Goal: Task Accomplishment & Management: Use online tool/utility

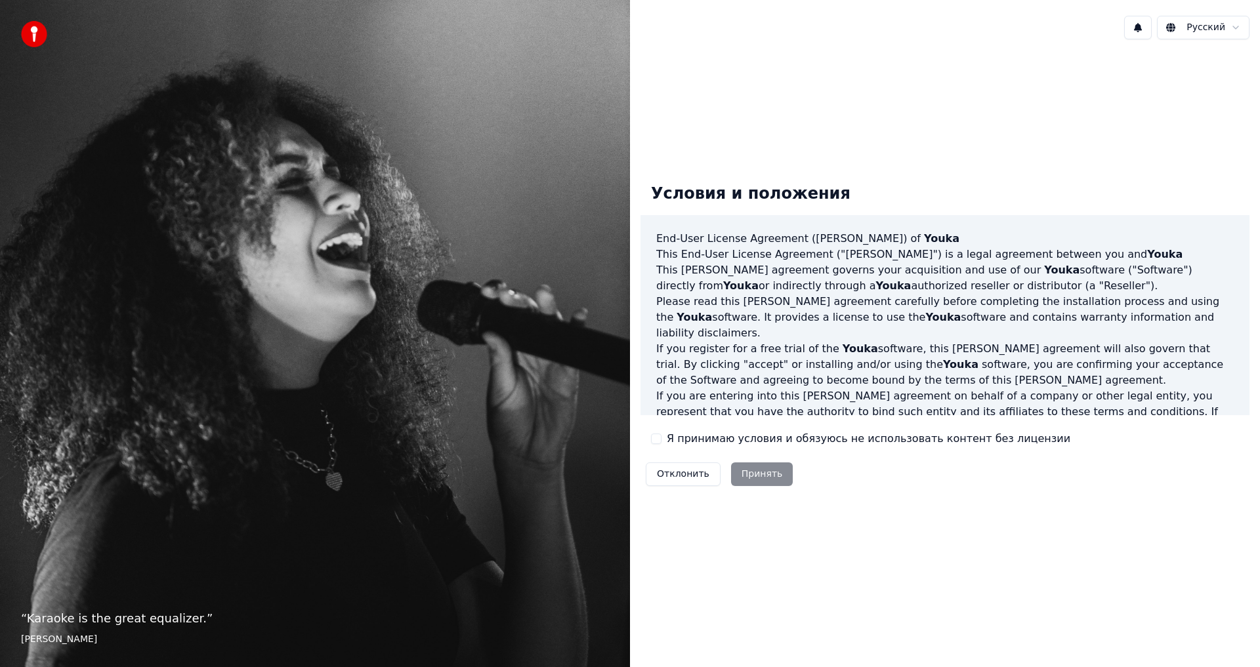
click at [742, 475] on div "Отклонить Принять" at bounding box center [718, 474] width 157 height 34
click at [760, 479] on div "Отклонить Принять" at bounding box center [718, 474] width 157 height 34
click at [759, 474] on div "Отклонить Принять" at bounding box center [718, 474] width 157 height 34
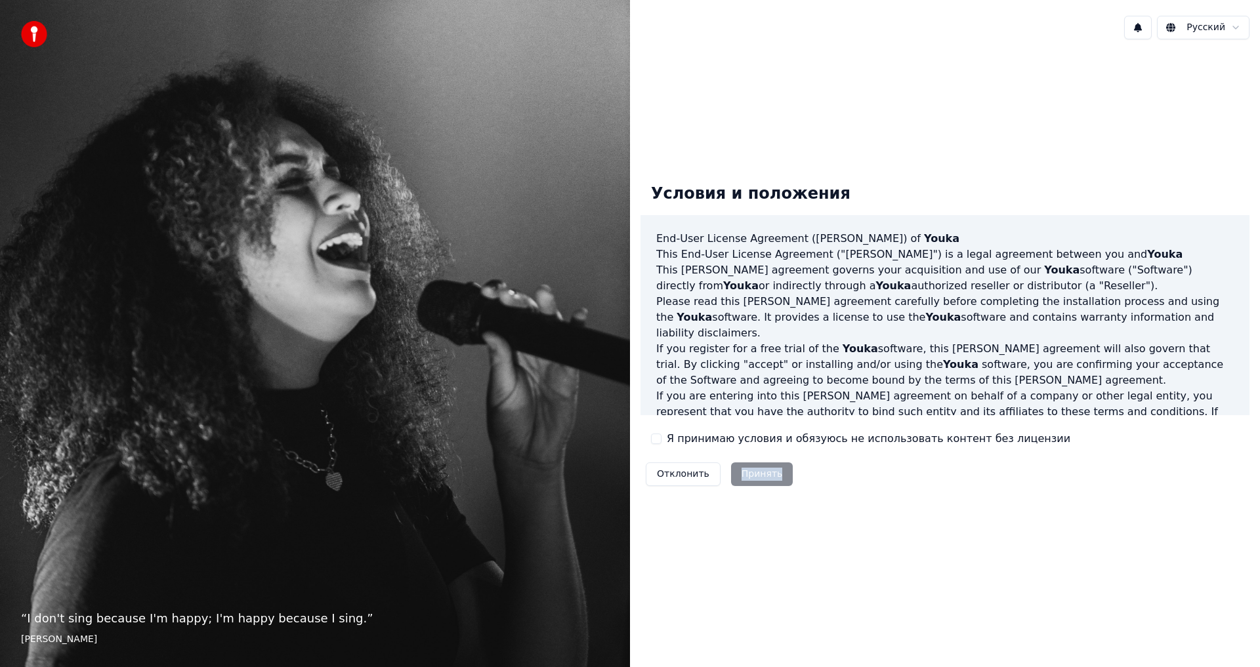
click at [759, 474] on div "Отклонить Принять" at bounding box center [718, 474] width 157 height 34
click at [856, 531] on div "Условия и положения End-User License Agreement ([PERSON_NAME]) of Youka This En…" at bounding box center [945, 332] width 630 height 565
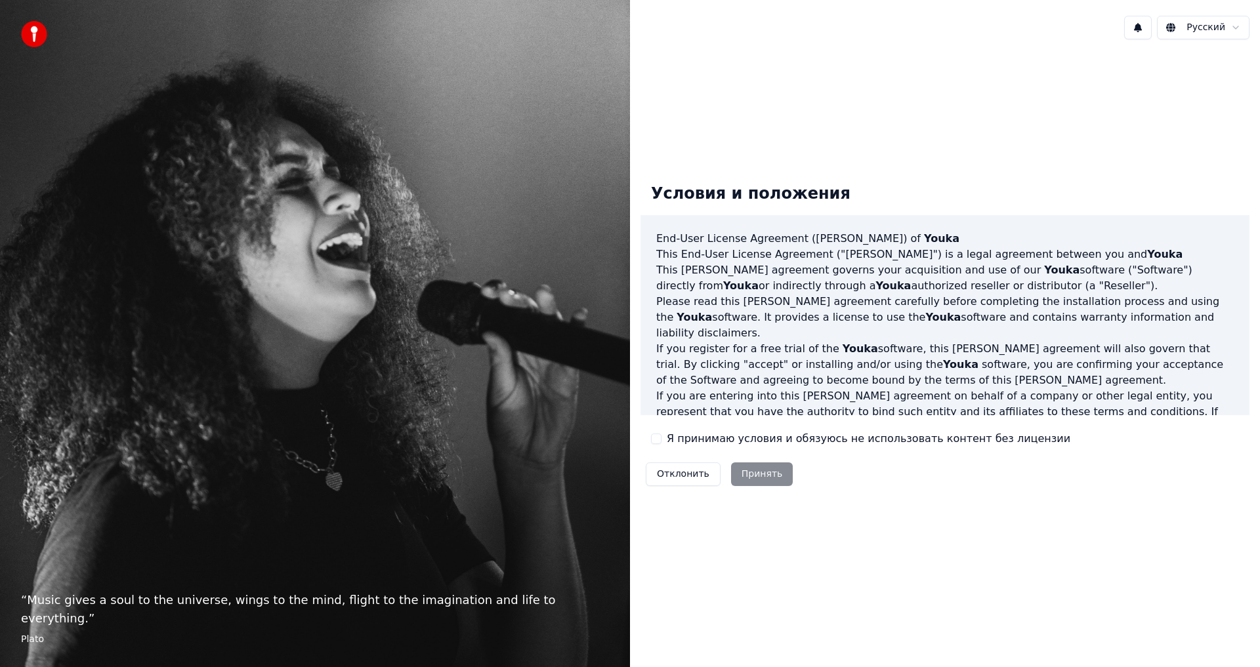
click at [755, 480] on div "Отклонить Принять" at bounding box center [718, 474] width 157 height 34
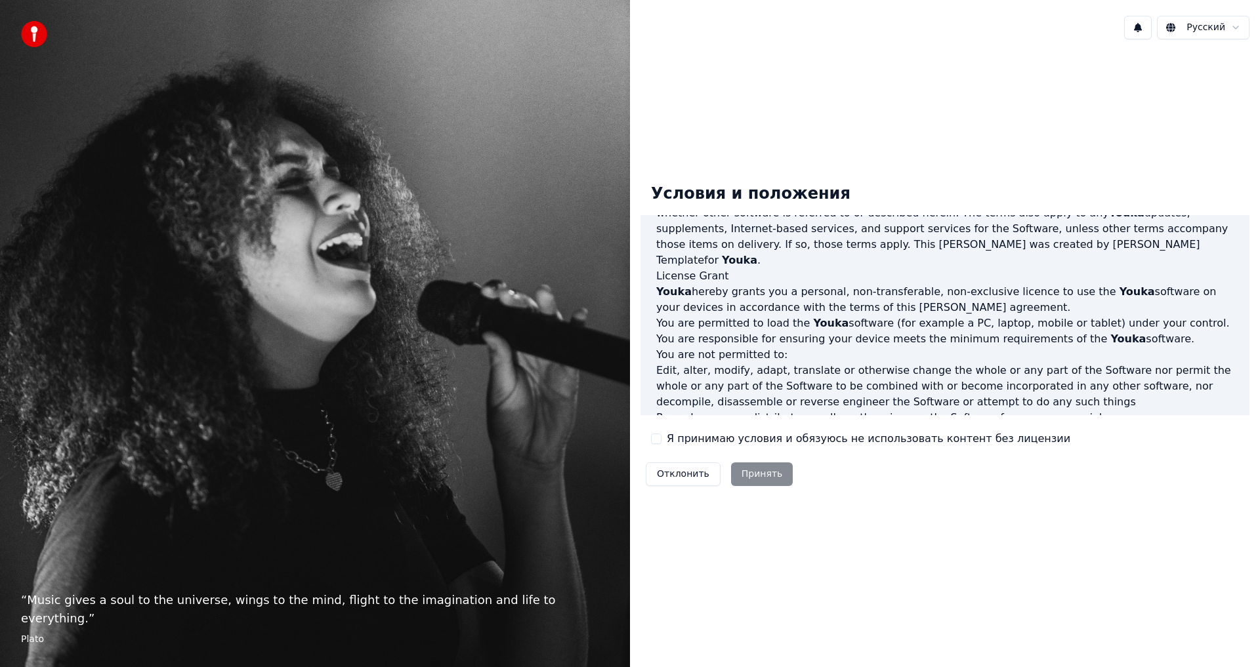
scroll to position [262, 0]
click at [755, 476] on div "Отклонить Принять" at bounding box center [718, 474] width 157 height 34
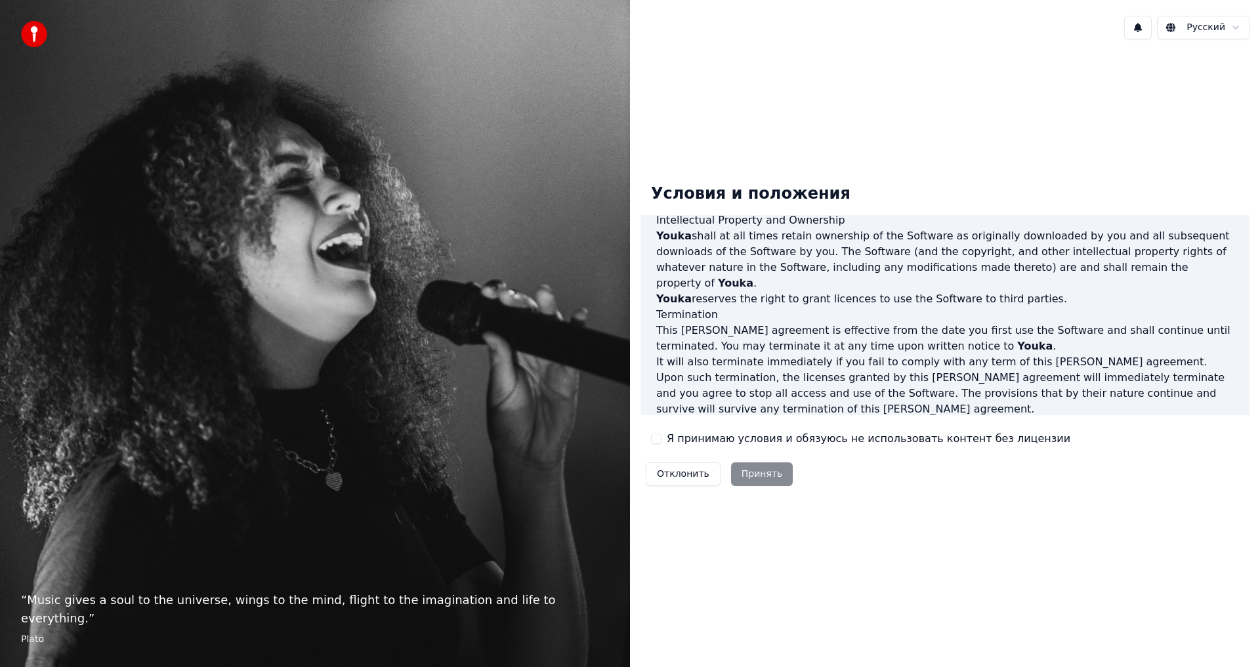
scroll to position [524, 0]
click at [758, 474] on div "Отклонить Принять" at bounding box center [718, 474] width 157 height 34
click at [755, 475] on div "Отклонить Принять" at bounding box center [718, 474] width 157 height 34
click at [755, 472] on div "Отклонить Принять" at bounding box center [718, 474] width 157 height 34
click at [753, 474] on div "Отклонить Принять" at bounding box center [718, 474] width 157 height 34
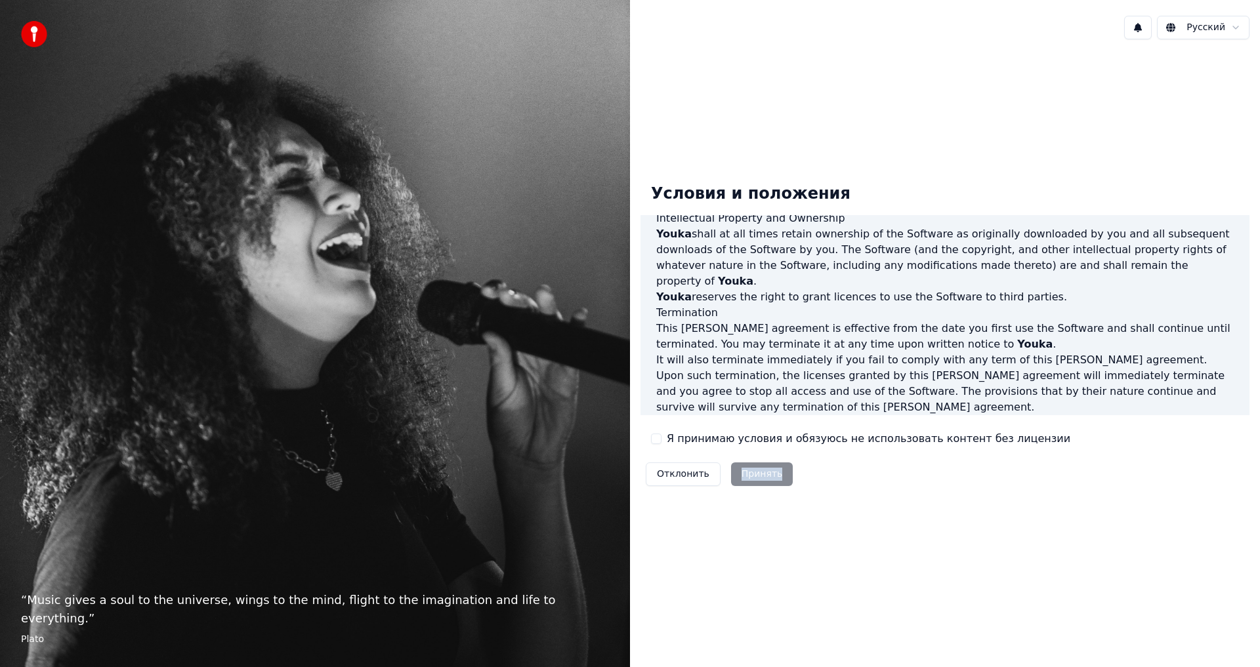
click at [753, 474] on div "Отклонить Принять" at bounding box center [718, 474] width 157 height 34
click at [746, 478] on div "Отклонить Принять" at bounding box center [718, 474] width 157 height 34
click at [737, 480] on div "Отклонить Принять" at bounding box center [718, 474] width 157 height 34
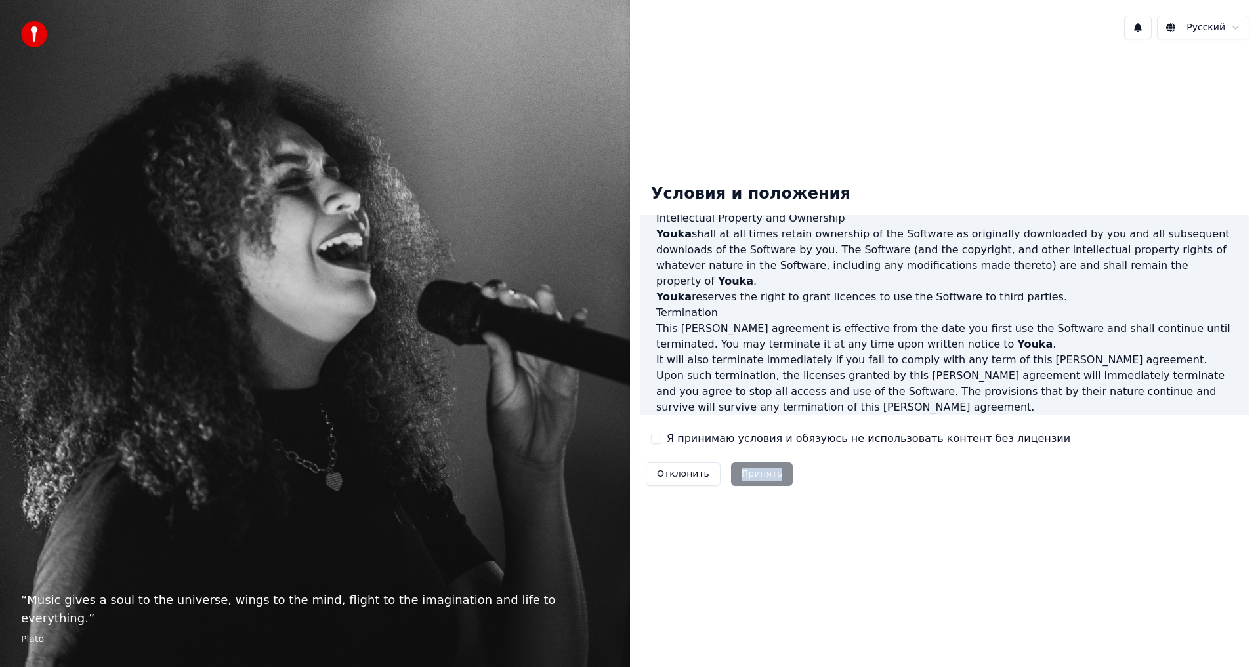
click at [737, 480] on div "Отклонить Принять" at bounding box center [718, 474] width 157 height 34
click at [684, 482] on button "Отклонить" at bounding box center [683, 475] width 75 height 24
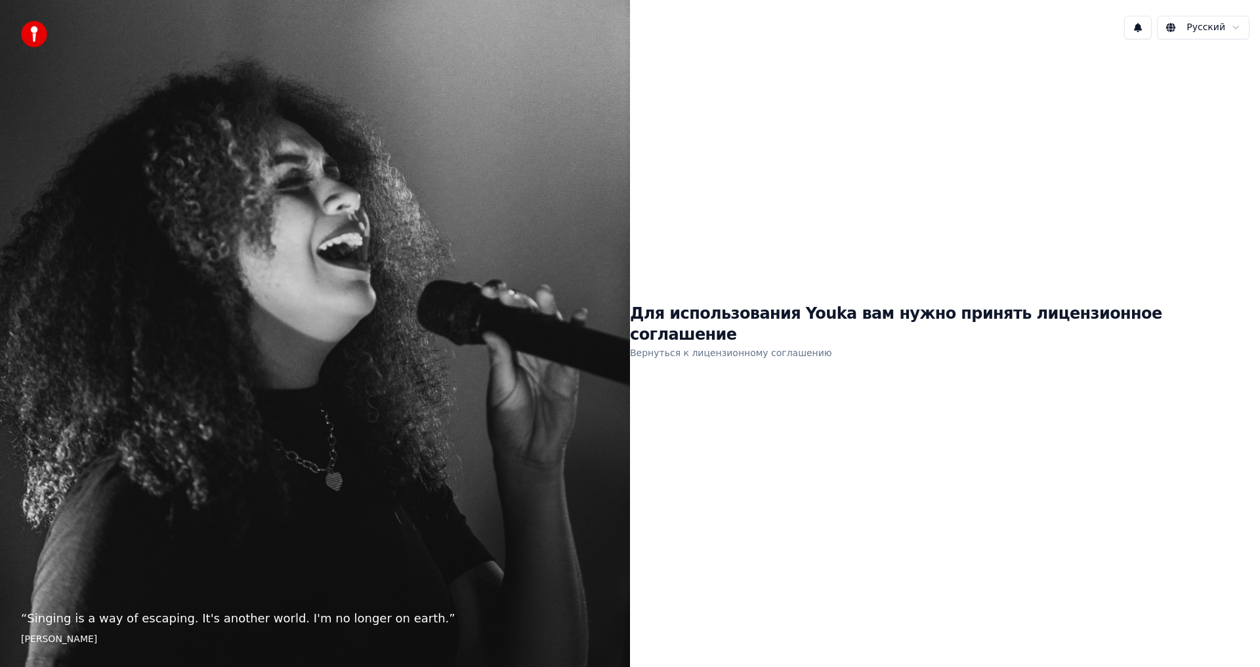
click at [894, 338] on div "Для использования Youka вам нужно принять лицензионное соглашение Вернуться к л…" at bounding box center [945, 333] width 630 height 58
click at [780, 343] on link "Вернуться к лицензионному соглашению" at bounding box center [731, 353] width 202 height 21
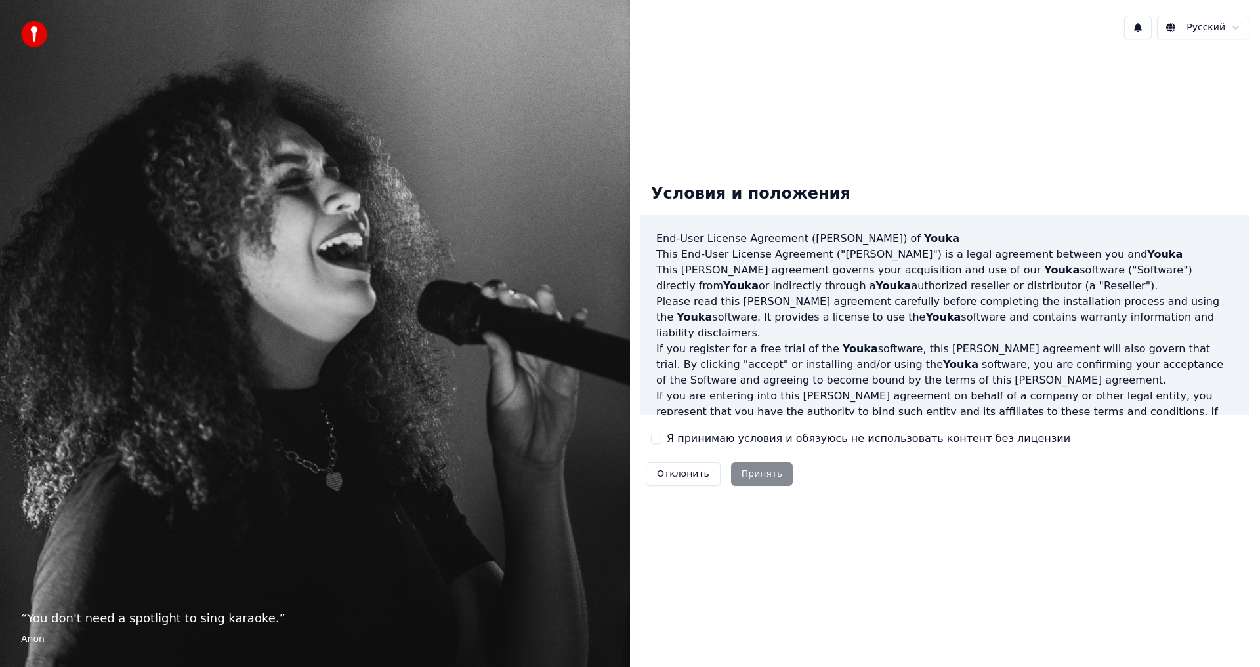
click at [753, 477] on div "Отклонить Принять" at bounding box center [718, 474] width 157 height 34
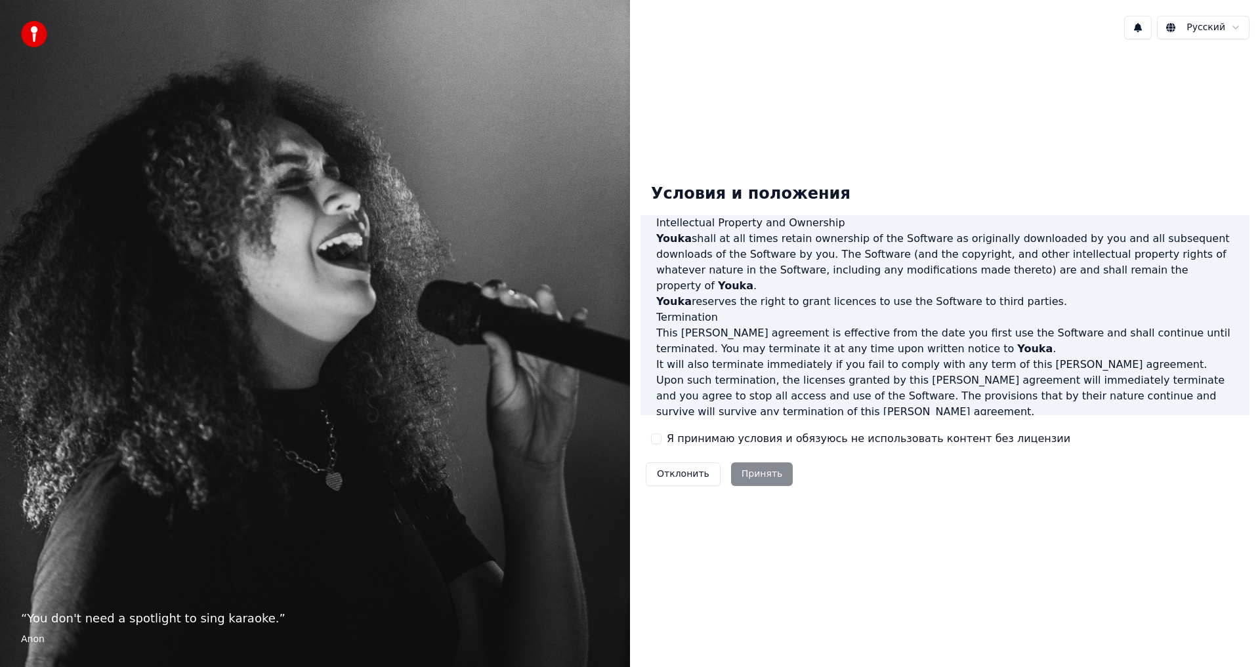
scroll to position [524, 0]
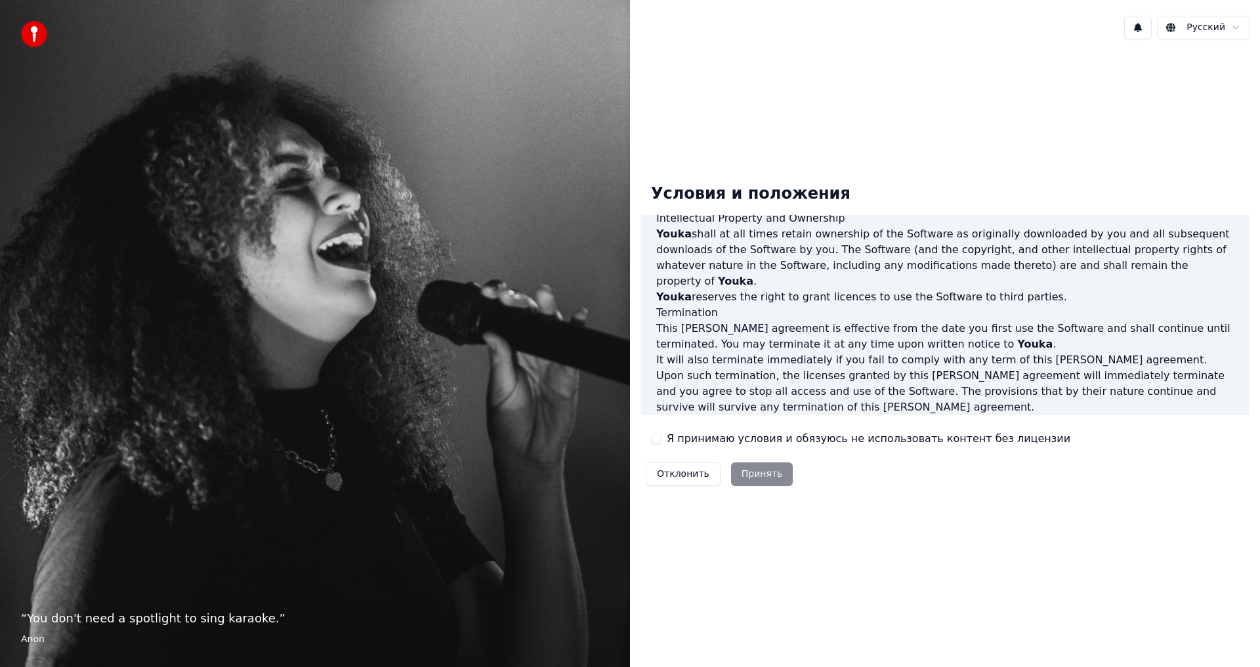
click at [752, 478] on div "Отклонить Принять" at bounding box center [718, 474] width 157 height 34
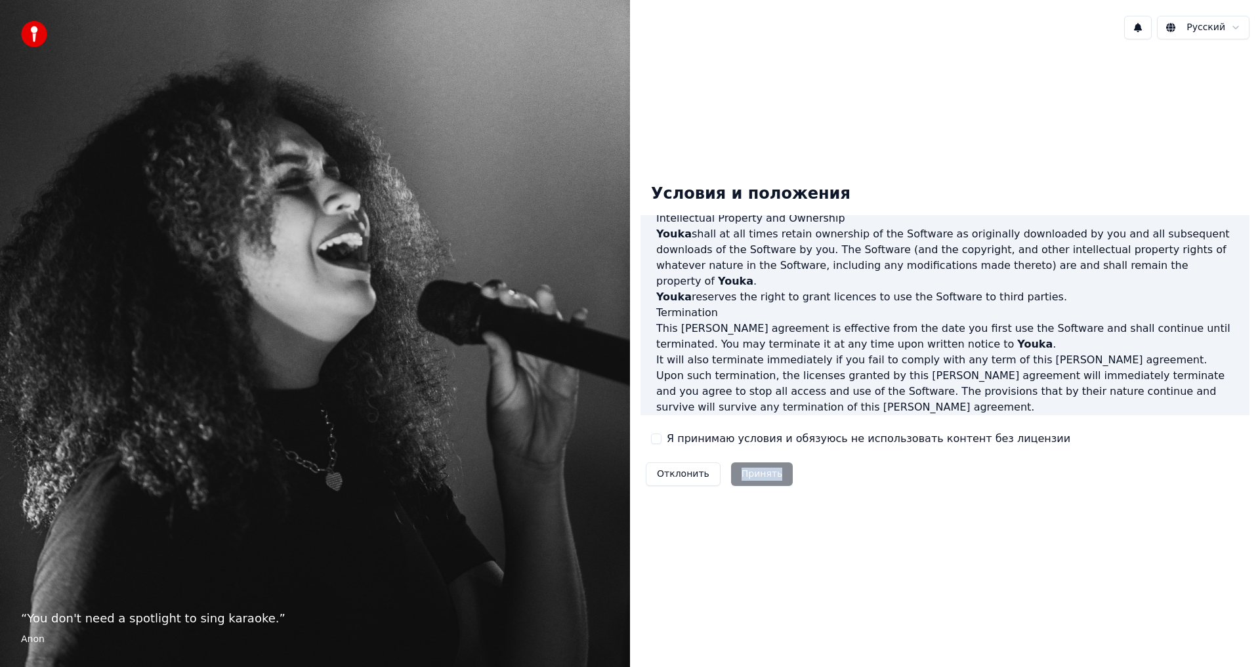
click at [752, 478] on div "Отклонить Принять" at bounding box center [718, 474] width 157 height 34
click at [753, 474] on div "Отклонить Принять" at bounding box center [718, 474] width 157 height 34
click at [753, 459] on div "Отклонить Принять" at bounding box center [718, 474] width 157 height 34
click at [1232, 27] on html "“ You don't need a spotlight to sing karaoke. ” Anon Русский Условия и положени…" at bounding box center [630, 333] width 1260 height 667
click at [736, 478] on div "Decline Accept" at bounding box center [705, 474] width 130 height 34
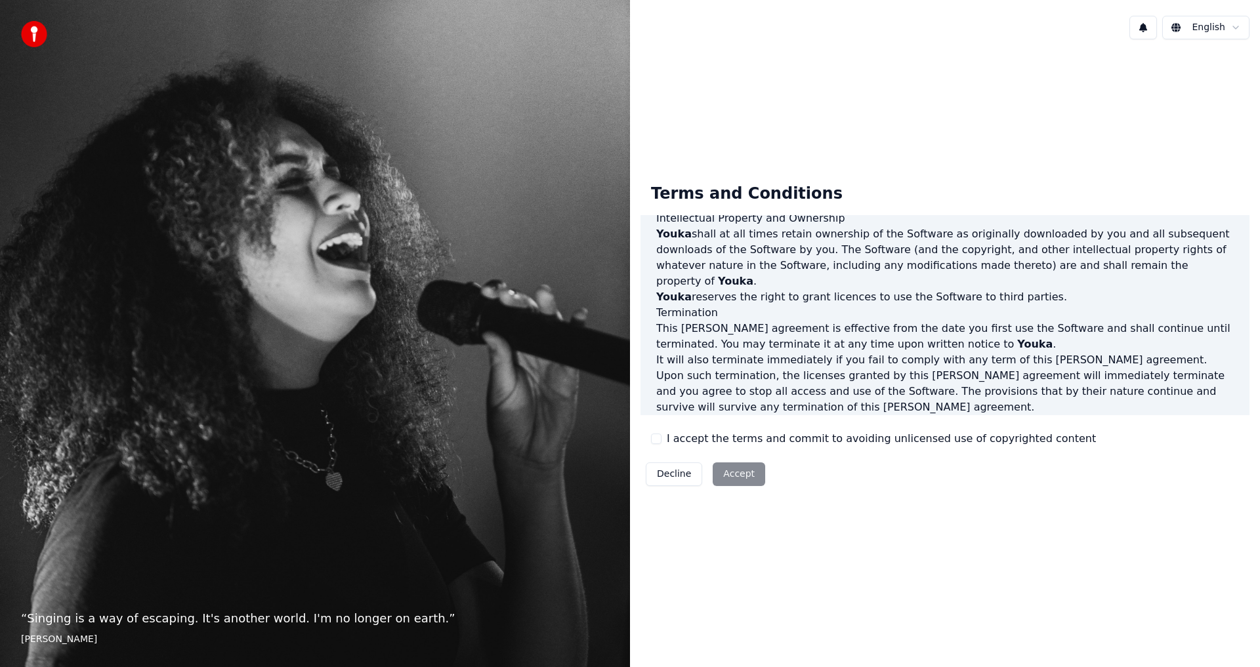
click at [736, 478] on div "Decline Accept" at bounding box center [705, 474] width 130 height 34
click at [1230, 20] on html "“ Singing is a way of escaping. It's another world. I'm no longer on earth. ” […" at bounding box center [630, 333] width 1260 height 667
click at [749, 474] on div "Отклонить Принять" at bounding box center [718, 474] width 157 height 34
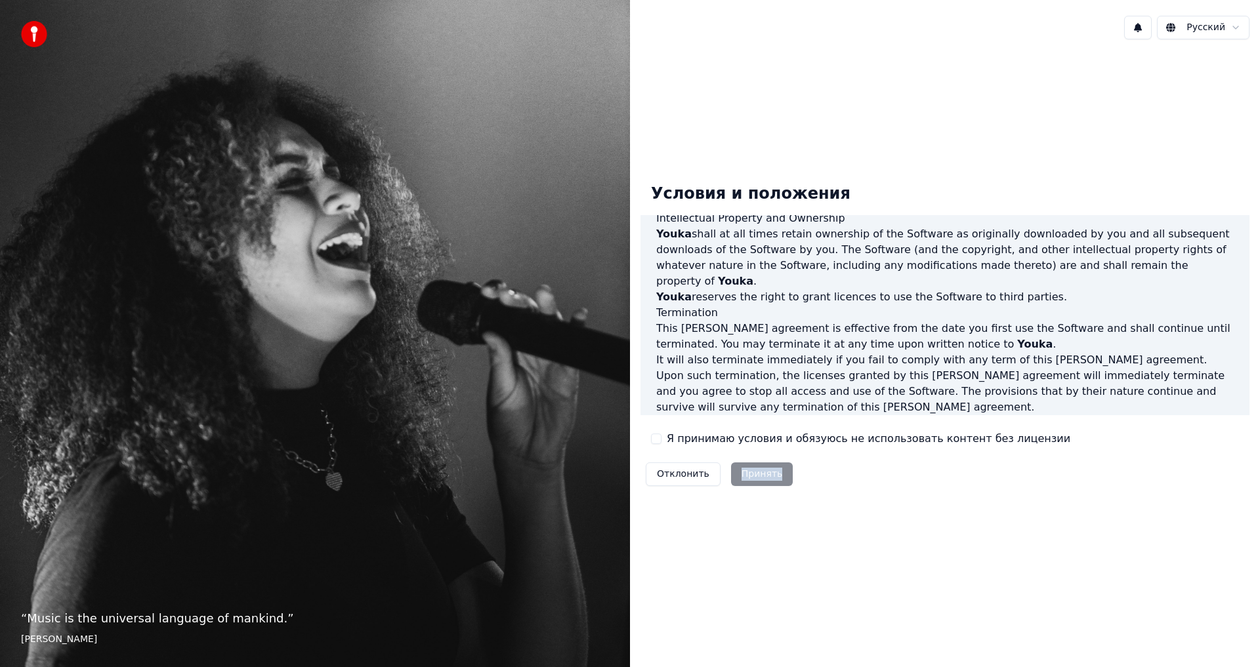
click at [749, 474] on div "Отклонить Принять" at bounding box center [718, 474] width 157 height 34
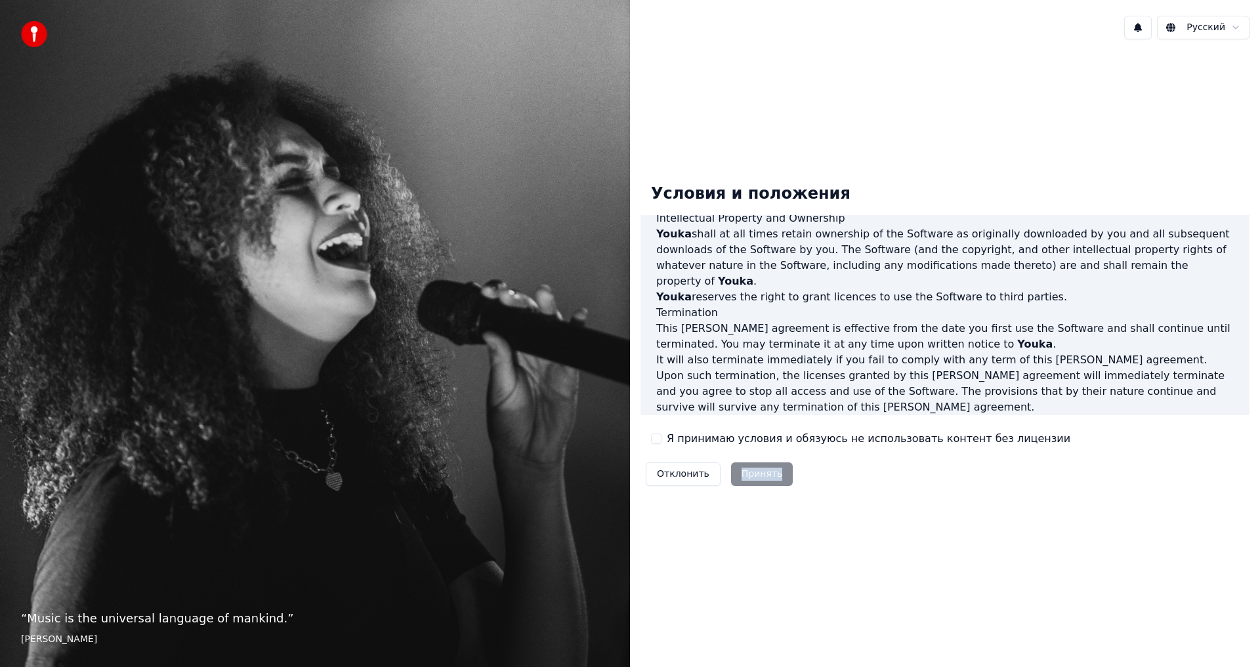
click at [749, 474] on div "Отклонить Принять" at bounding box center [718, 474] width 157 height 34
click at [845, 491] on div "Условия и положения End-User License Agreement ([PERSON_NAME]) of Youka This En…" at bounding box center [944, 332] width 609 height 318
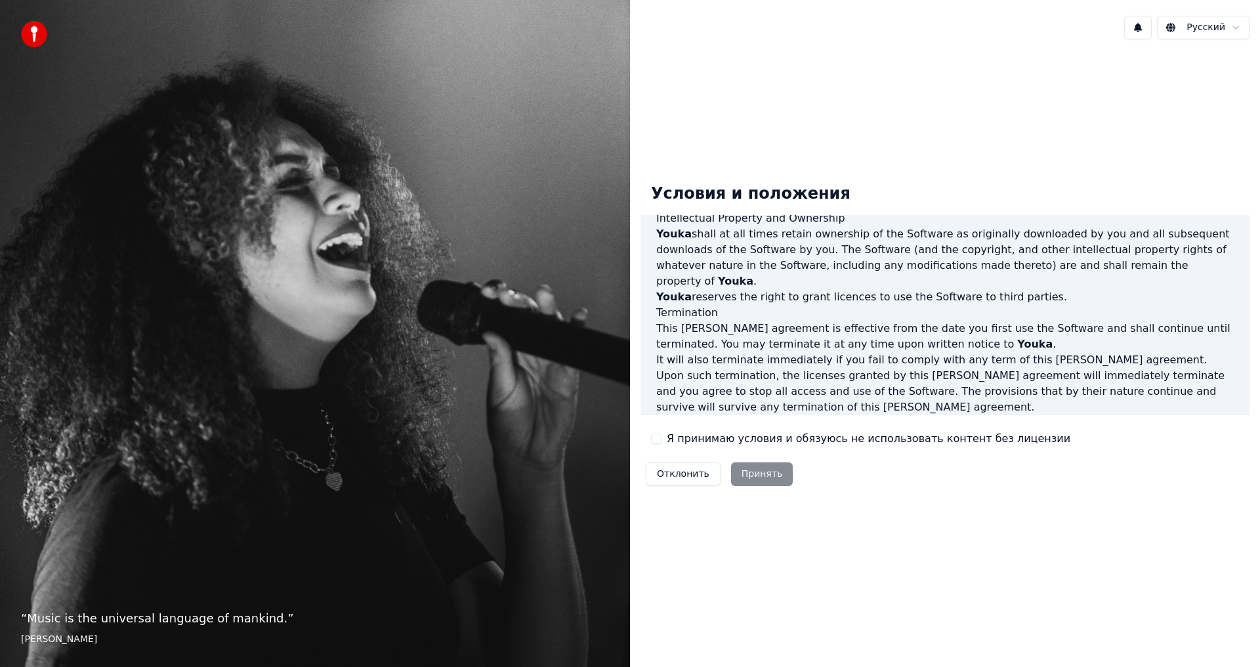
click at [59, 118] on div "“ Music is the universal language of mankind. ” [PERSON_NAME]" at bounding box center [315, 333] width 630 height 667
click at [25, 22] on img at bounding box center [34, 34] width 26 height 26
click at [26, 34] on img at bounding box center [34, 34] width 26 height 26
drag, startPoint x: 205, startPoint y: 570, endPoint x: 159, endPoint y: 619, distance: 67.3
click at [177, 609] on div "“ Music is the universal language of mankind. ” [PERSON_NAME]" at bounding box center [315, 333] width 630 height 667
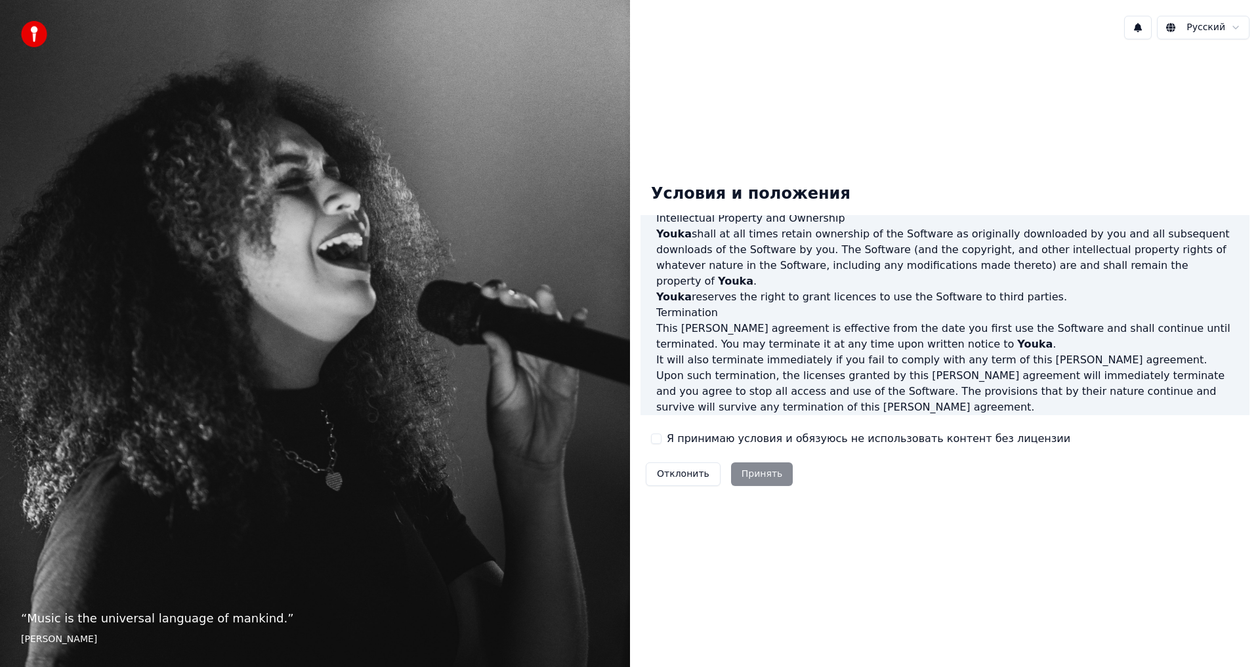
click at [140, 631] on blockquote "“ Music is the universal language of mankind. ” [PERSON_NAME]" at bounding box center [315, 628] width 588 height 37
click at [106, 640] on footer "[PERSON_NAME]" at bounding box center [315, 639] width 588 height 13
click at [350, 592] on div "“ Music is the universal language of mankind. ” [PERSON_NAME]" at bounding box center [315, 333] width 630 height 667
click at [755, 468] on div "Отклонить Принять" at bounding box center [718, 474] width 157 height 34
click at [761, 477] on div "Отклонить Принять" at bounding box center [718, 474] width 157 height 34
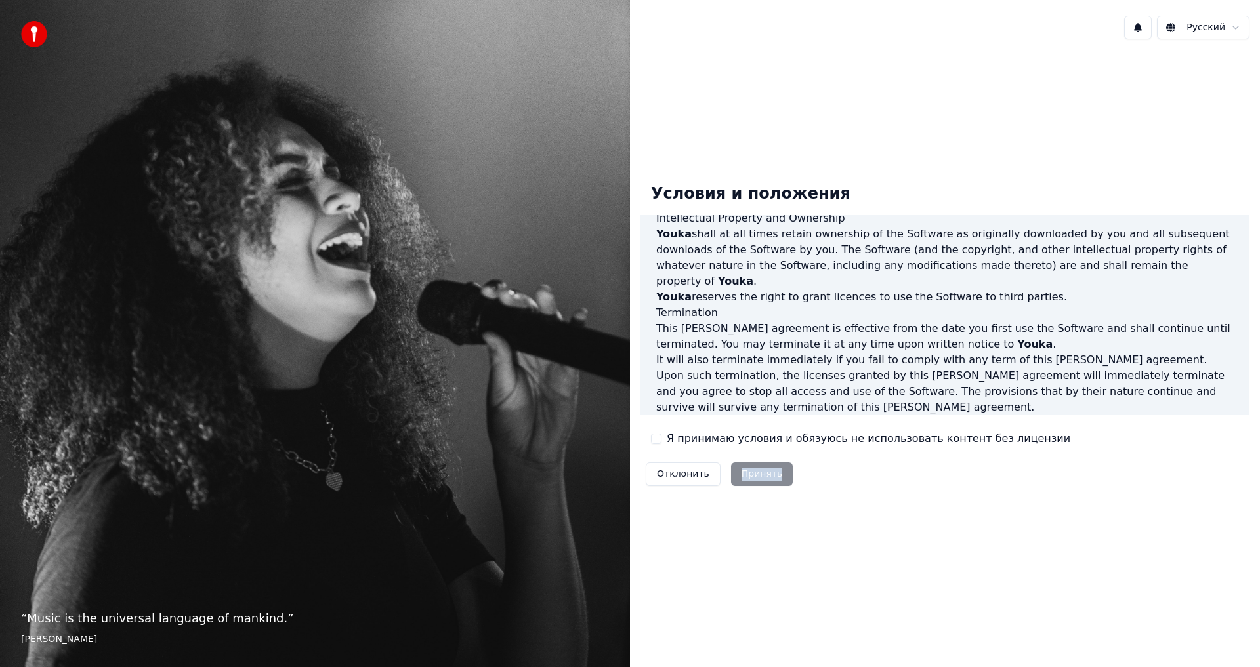
click at [761, 477] on div "Отклонить Принять" at bounding box center [718, 474] width 157 height 34
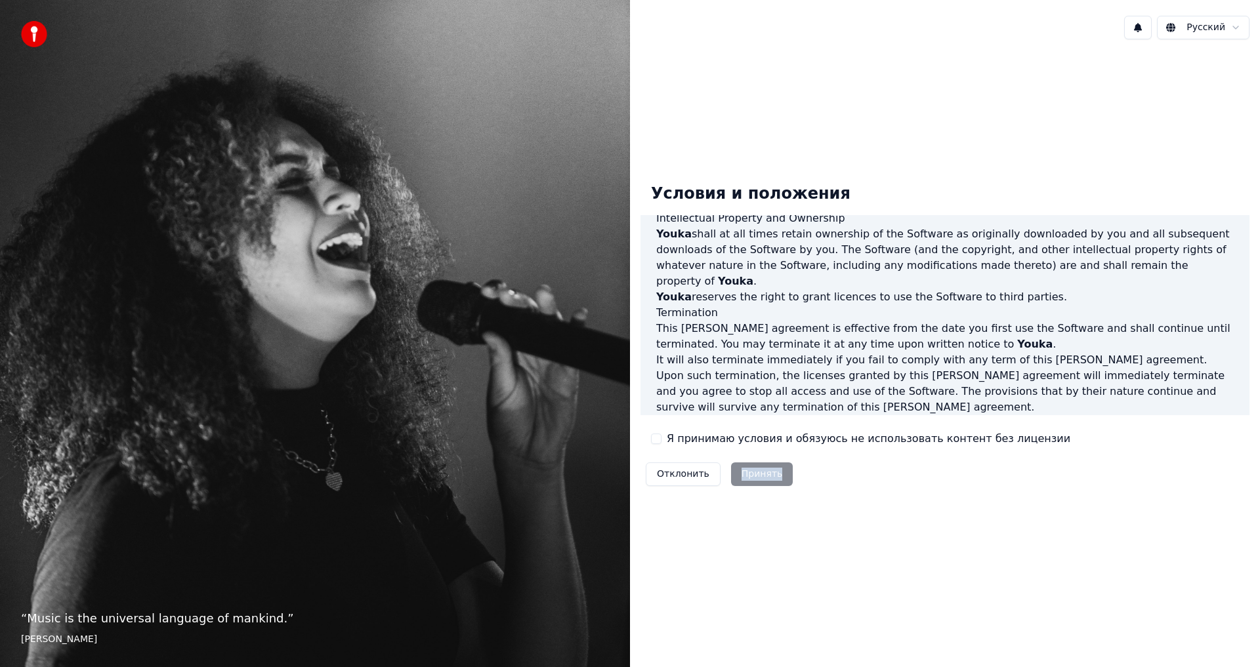
click at [761, 477] on div "Отклонить Принять" at bounding box center [718, 474] width 157 height 34
click at [864, 352] on p "It will also terminate immediately if you fail to comply with any term of this …" at bounding box center [944, 383] width 577 height 63
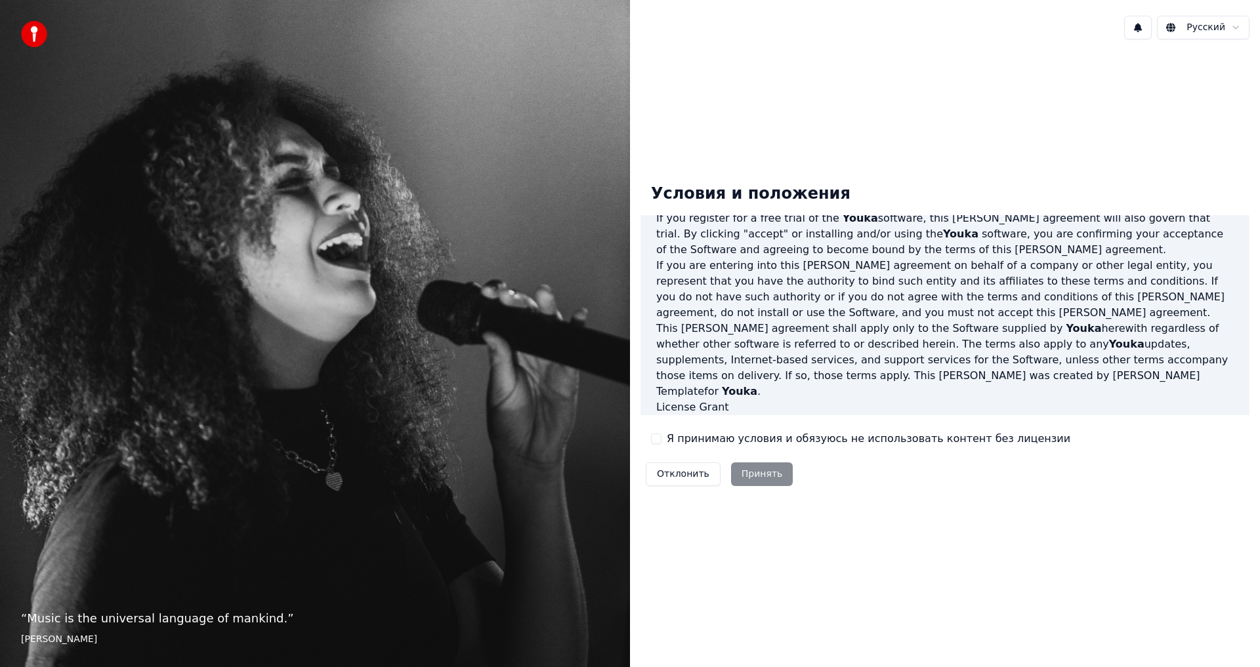
scroll to position [0, 0]
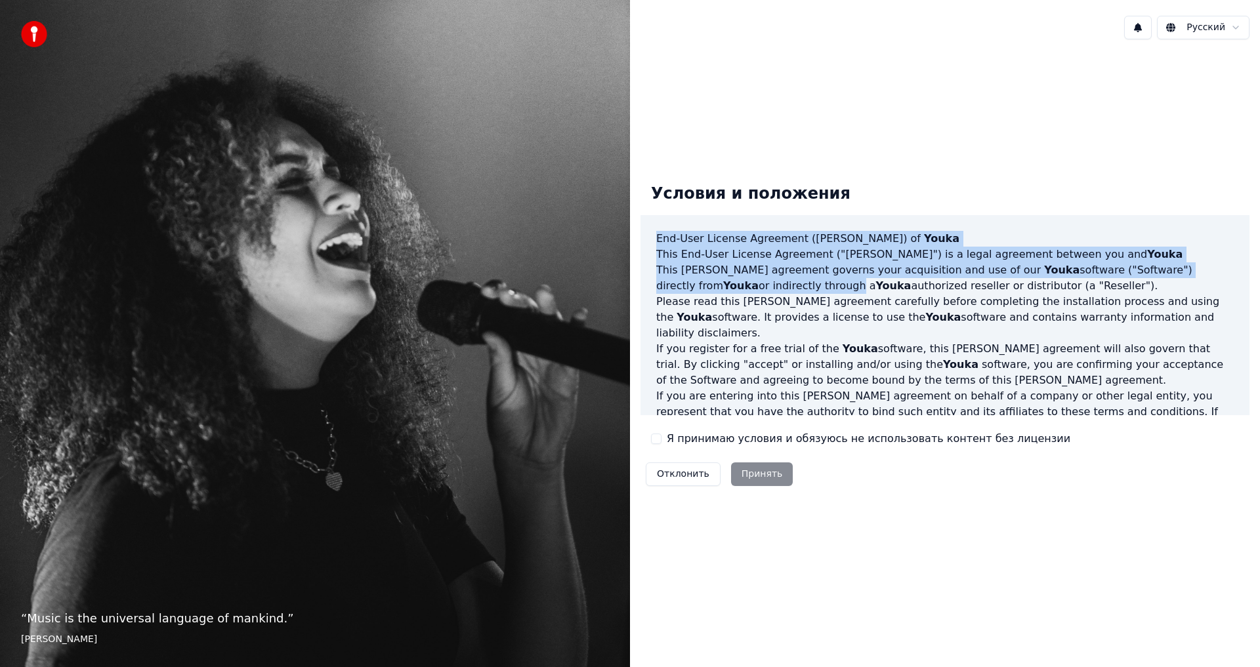
drag, startPoint x: 692, startPoint y: 255, endPoint x: 734, endPoint y: 282, distance: 49.3
click at [734, 282] on div "End-User License Agreement ([PERSON_NAME]) of Youka This End-User License Agree…" at bounding box center [944, 315] width 609 height 200
click at [934, 228] on div "End-User License Agreement ([PERSON_NAME]) of Youka This End-User License Agree…" at bounding box center [944, 315] width 609 height 200
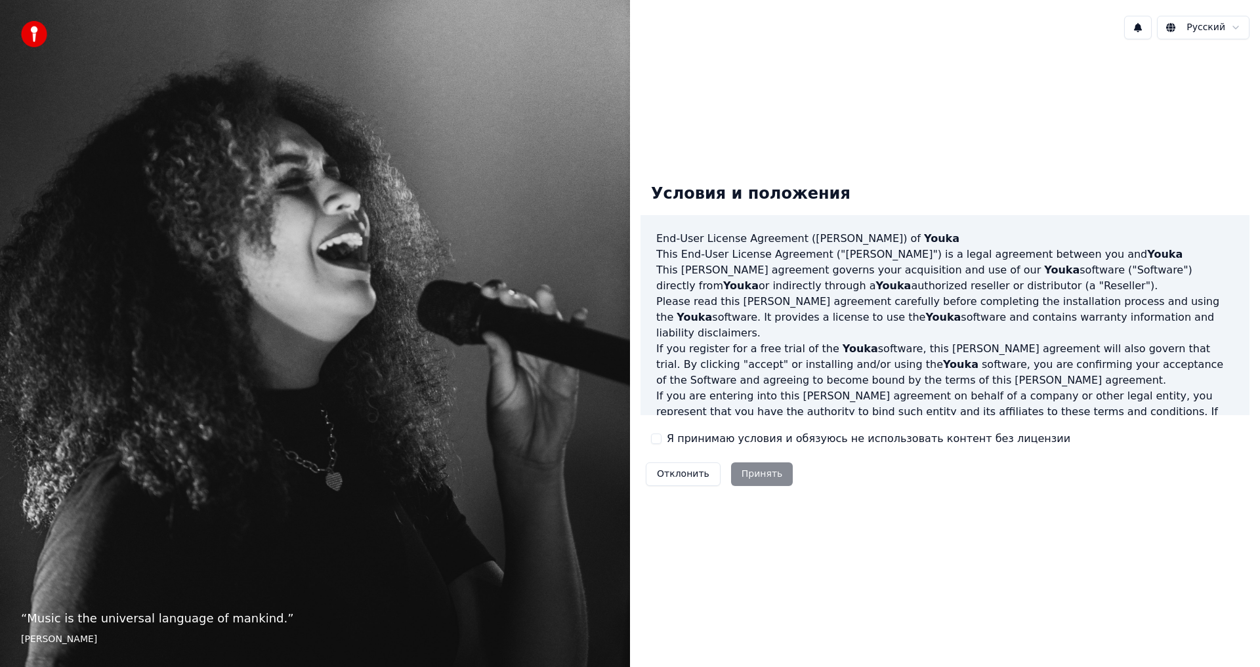
click at [658, 444] on button "Я принимаю условия и обязуюсь не использовать контент без лицензии" at bounding box center [656, 439] width 10 height 10
click at [764, 480] on button "Принять" at bounding box center [762, 475] width 62 height 24
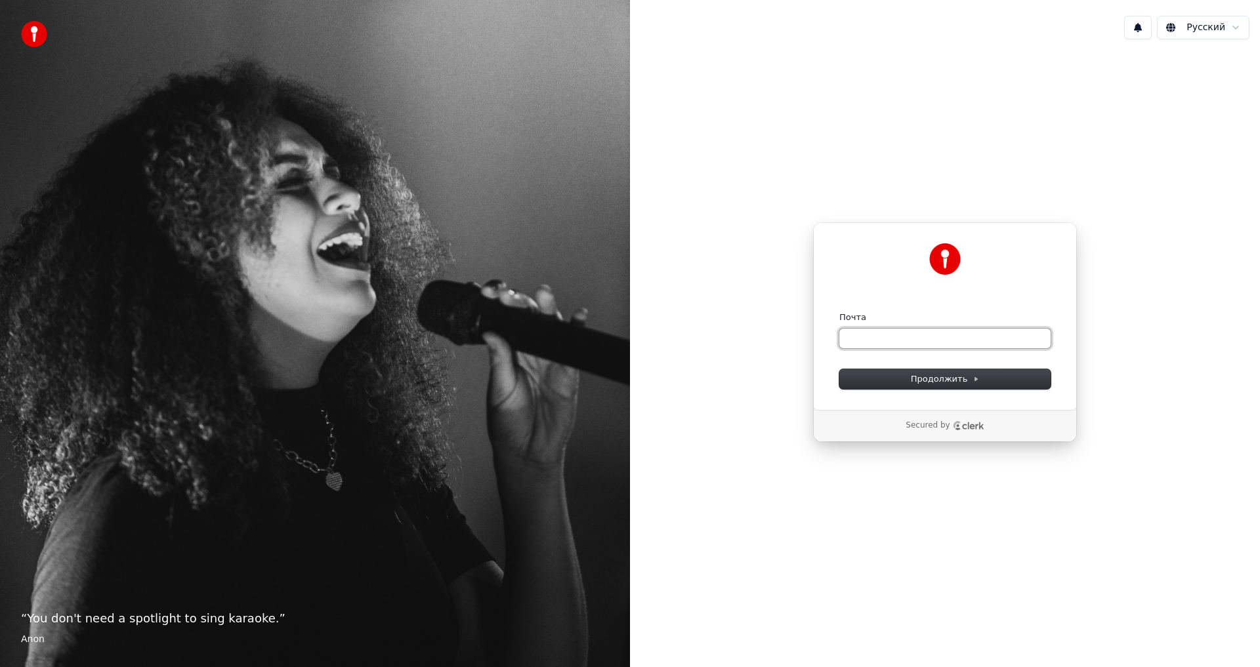
click at [886, 338] on input "Почта" at bounding box center [944, 339] width 211 height 20
click at [871, 336] on input "Почта" at bounding box center [944, 339] width 211 height 20
paste input "**********"
click at [927, 383] on span "Продолжить" at bounding box center [945, 379] width 69 height 12
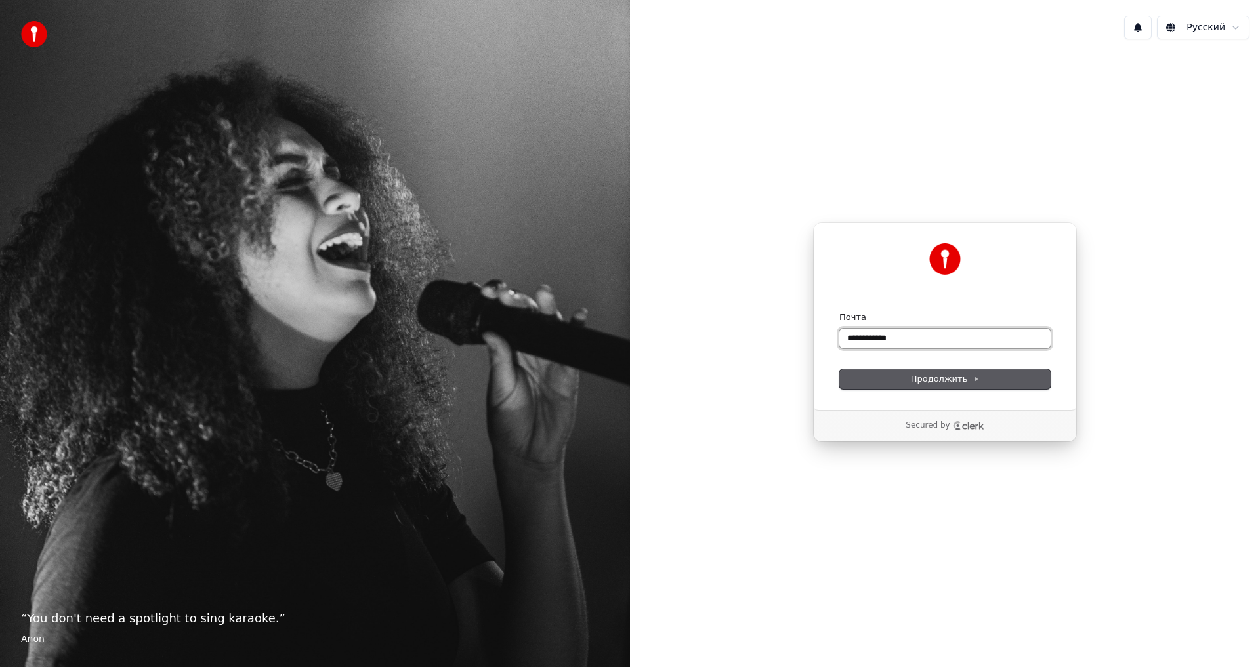
type input "**********"
drag, startPoint x: 912, startPoint y: 337, endPoint x: 815, endPoint y: 346, distance: 97.6
click at [815, 346] on div "**********" at bounding box center [945, 316] width 264 height 188
paste input "**********"
click at [950, 381] on span "Продолжить" at bounding box center [945, 379] width 69 height 12
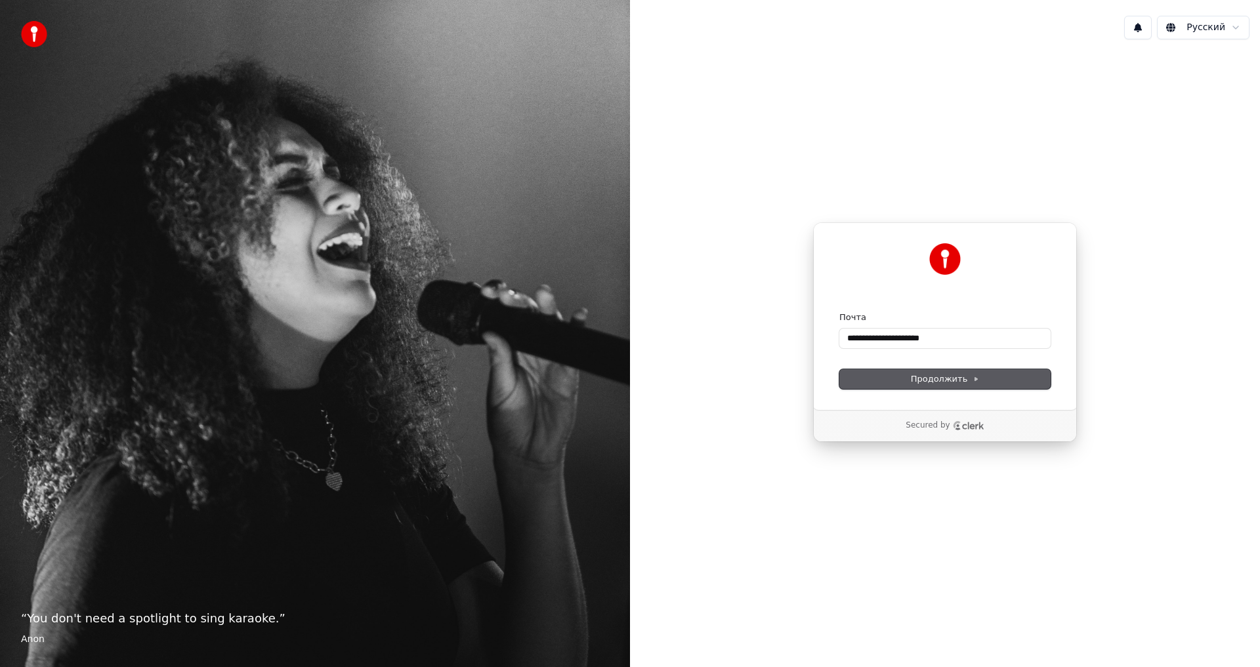
type input "**********"
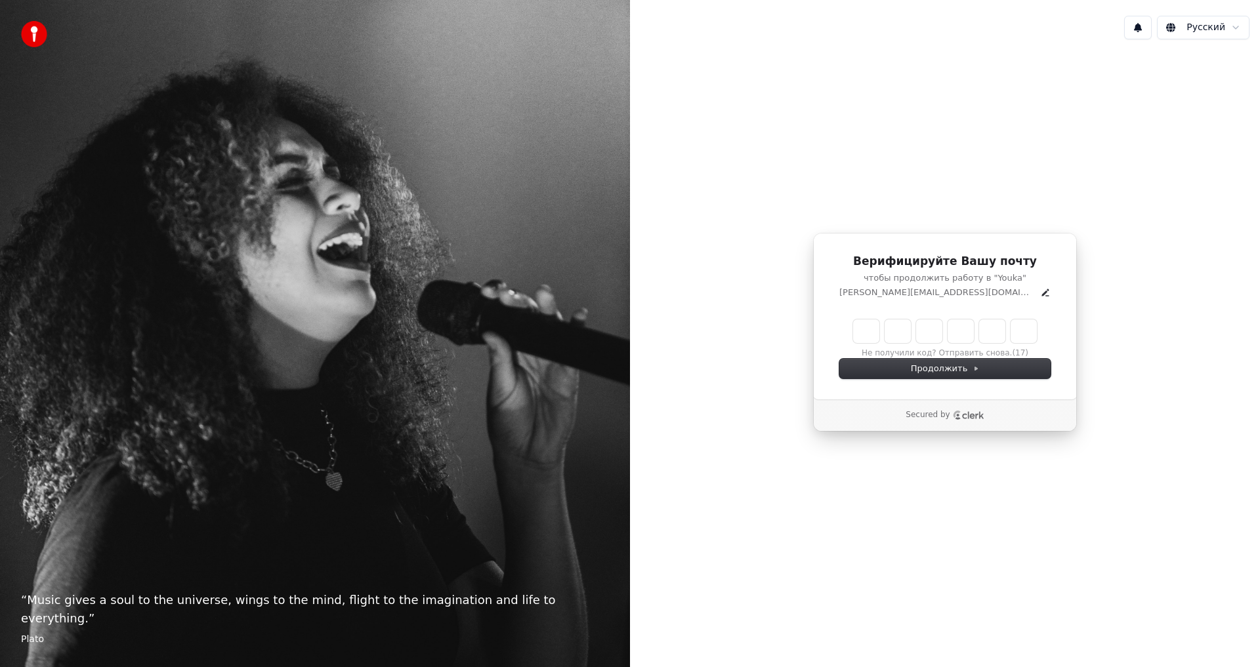
click at [861, 331] on input "Enter verification code" at bounding box center [945, 332] width 184 height 24
paste input "******"
type input "******"
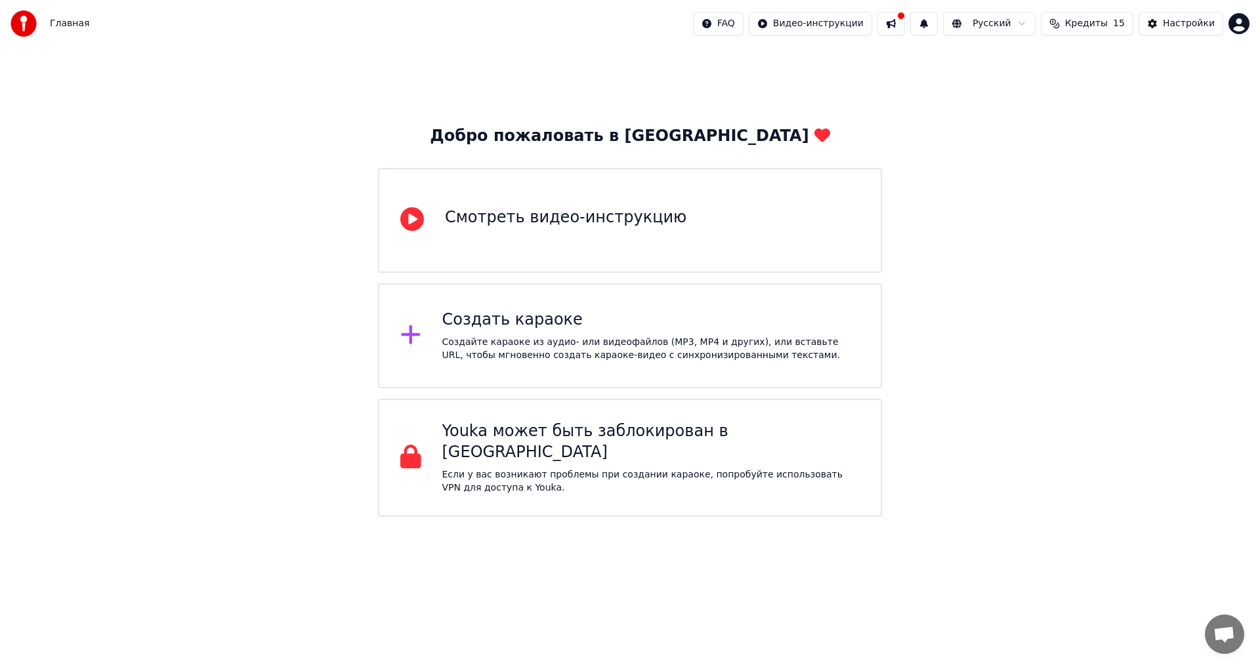
click at [453, 222] on div "Смотреть видео-инструкцию" at bounding box center [565, 217] width 241 height 21
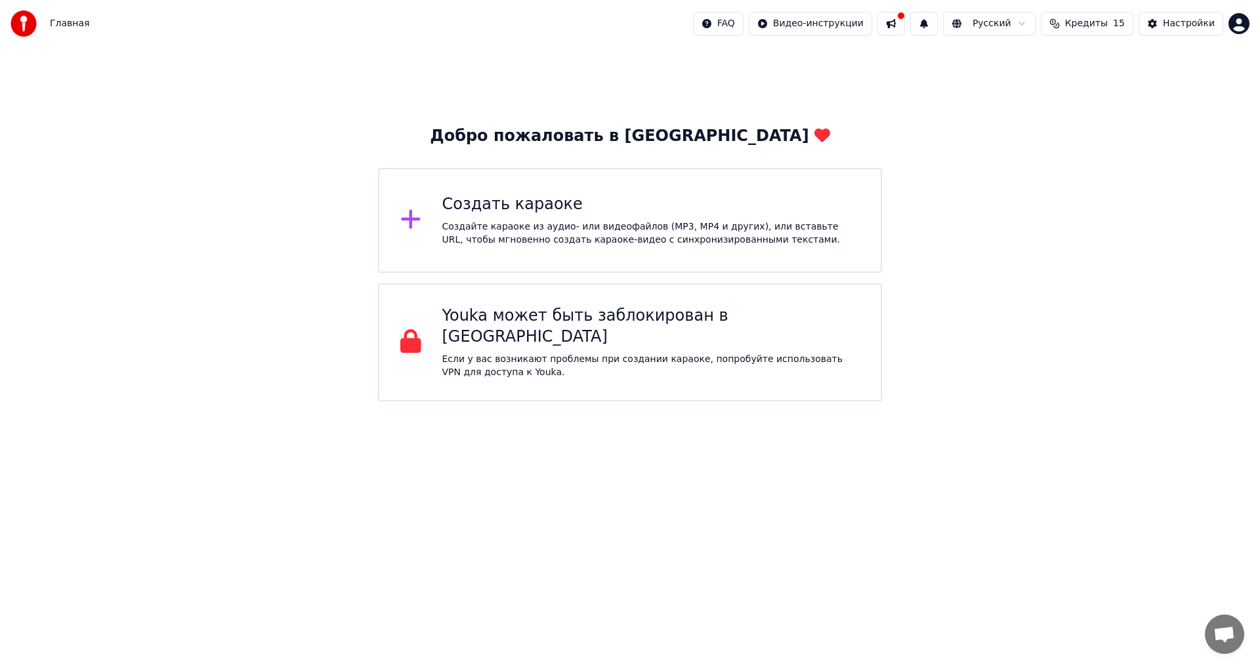
click at [573, 234] on div "Создайте караоке из аудио- или видеофайлов (MP3, MP4 и других), или вставьте UR…" at bounding box center [651, 233] width 418 height 26
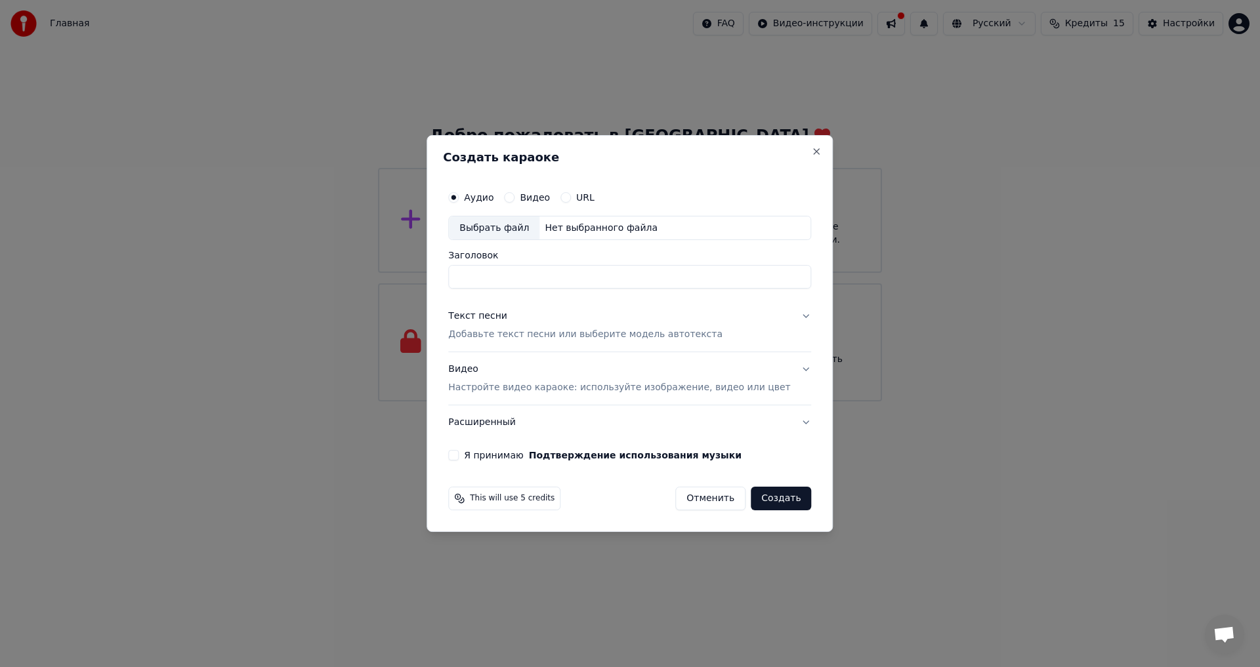
click at [514, 199] on button "Видео" at bounding box center [509, 197] width 10 height 10
click at [486, 199] on label "Аудио" at bounding box center [479, 197] width 30 height 9
click at [459, 199] on button "Аудио" at bounding box center [453, 197] width 10 height 10
click at [812, 152] on button "Close" at bounding box center [817, 151] width 10 height 10
